Goal: Download file/media

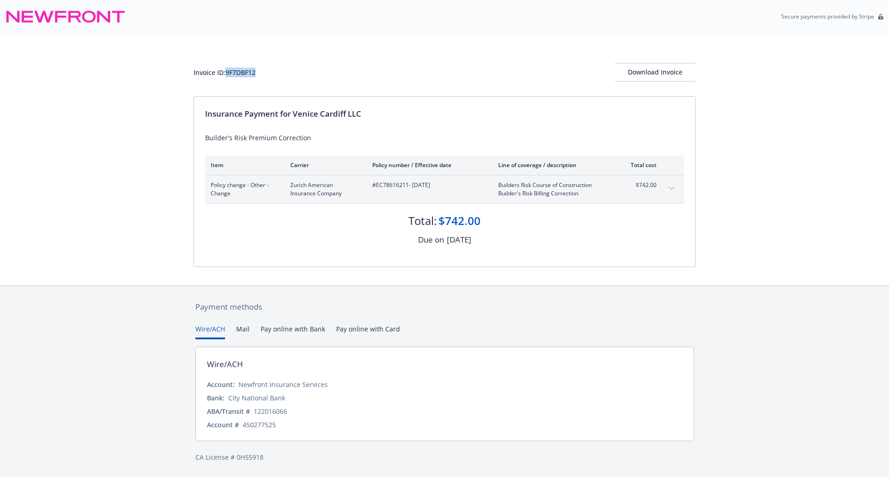
drag, startPoint x: 228, startPoint y: 71, endPoint x: 267, endPoint y: 80, distance: 39.9
click at [267, 80] on div "Invoice ID: 9F7DBF12 Download Invoice" at bounding box center [445, 72] width 502 height 19
copy div "9F7DBF12"
